Goal: Information Seeking & Learning: Learn about a topic

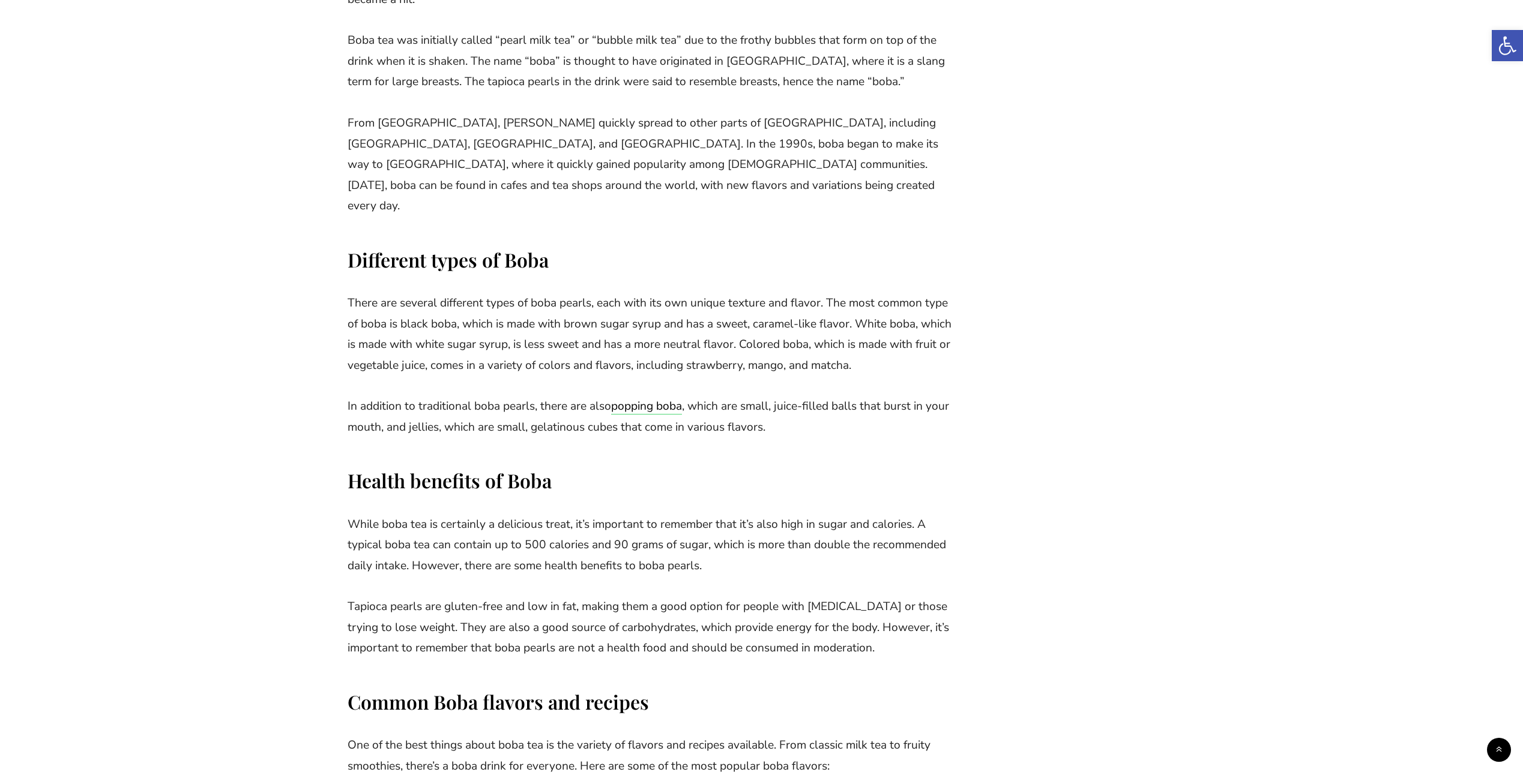
scroll to position [1320, 0]
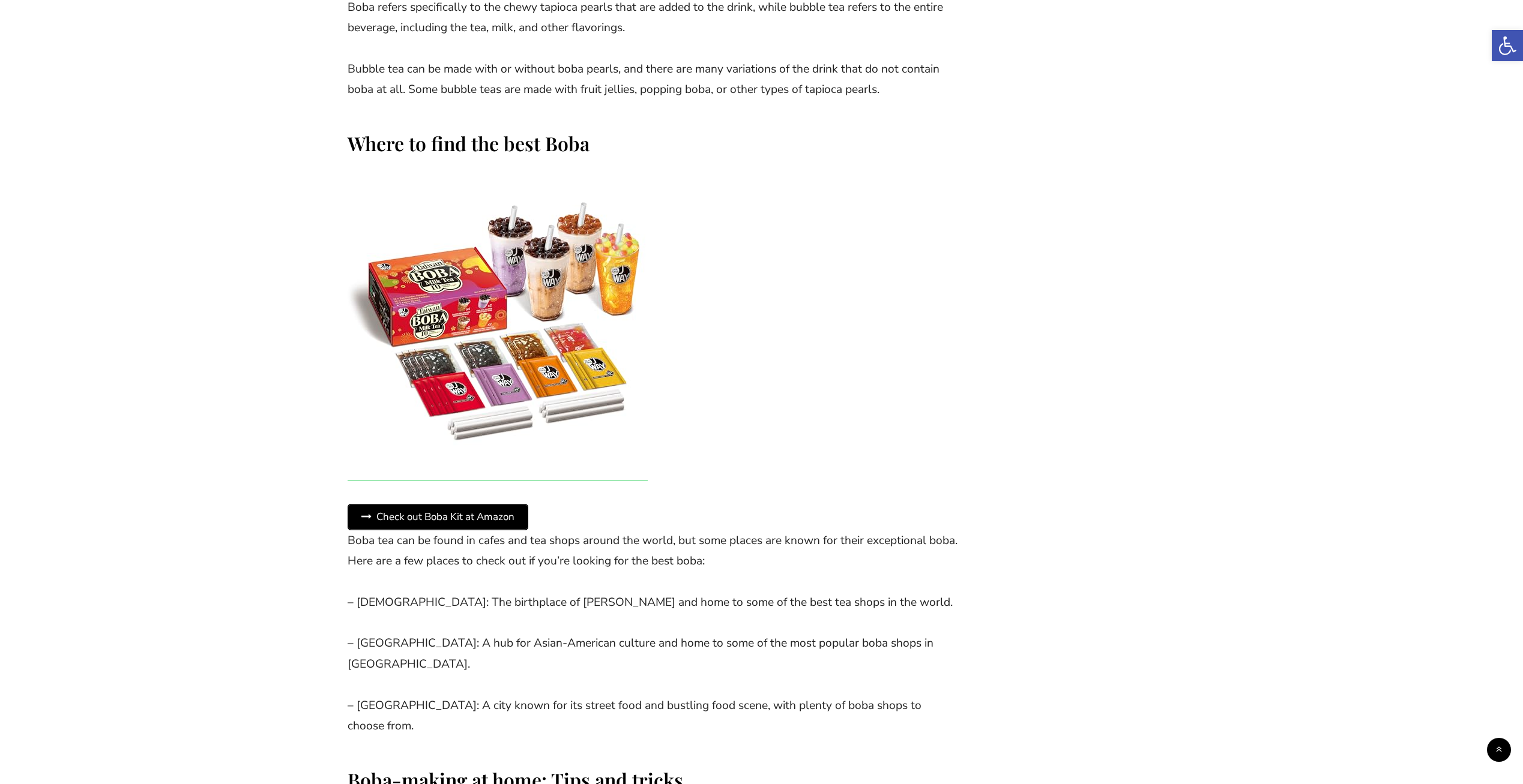
scroll to position [2647, 0]
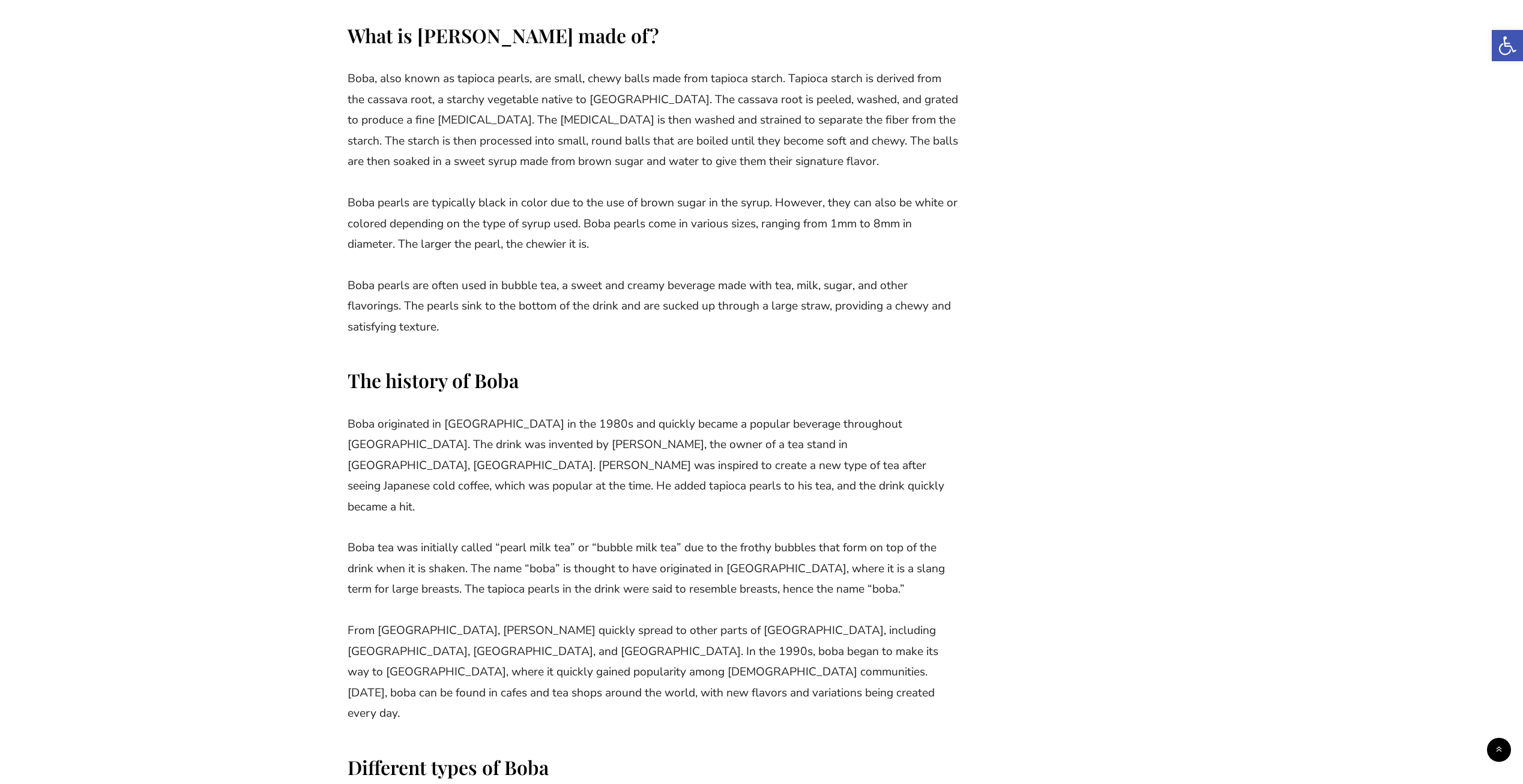
scroll to position [1140, 0]
